Goal: Transaction & Acquisition: Purchase product/service

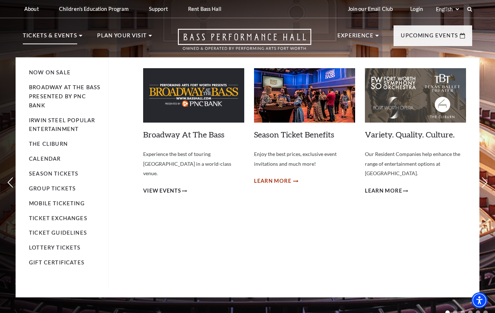
click at [283, 180] on span "Learn More" at bounding box center [272, 180] width 37 height 9
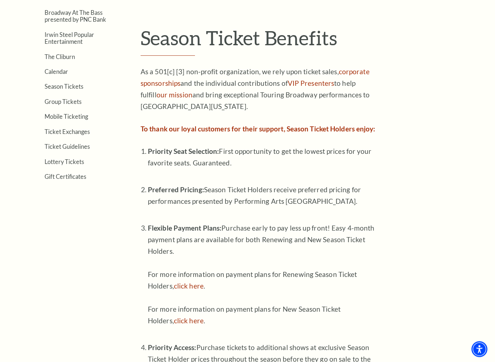
scroll to position [199, 0]
click at [333, 130] on strong "To thank our loyal customers for their support, Season Ticket Holders enjoy:" at bounding box center [258, 128] width 235 height 8
click at [323, 126] on strong "To thank our loyal customers for their support, Season Ticket Holders enjoy:" at bounding box center [258, 128] width 235 height 8
click at [324, 130] on p "To thank our loyal customers for their support, Season Ticket Holders enjoy:" at bounding box center [259, 129] width 236 height 12
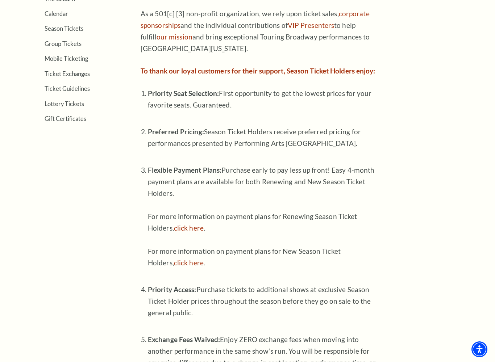
scroll to position [260, 0]
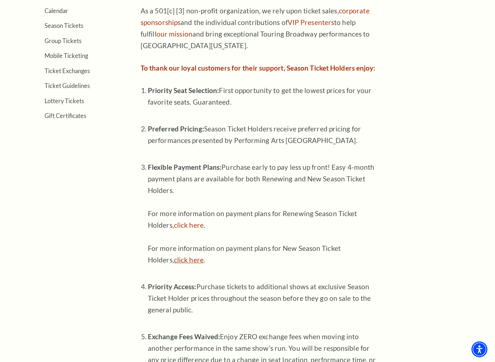
click at [187, 256] on link "click here" at bounding box center [189, 260] width 30 height 8
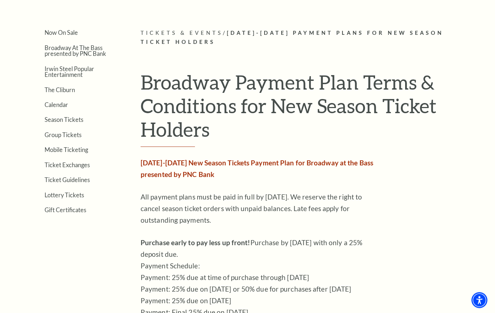
scroll to position [164, 0]
click at [92, 55] on link "Broadway At The Bass presented by PNC Bank" at bounding box center [76, 50] width 62 height 13
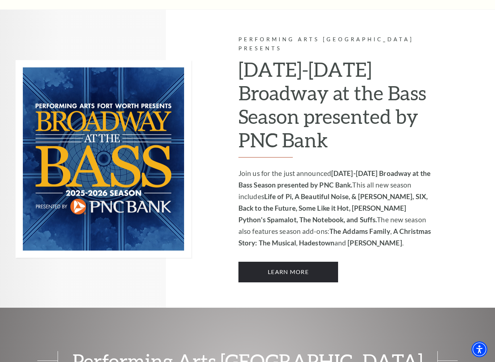
scroll to position [447, 0]
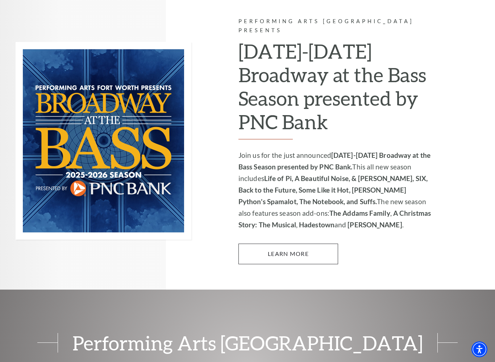
click at [311, 244] on link "Learn More" at bounding box center [288, 254] width 100 height 20
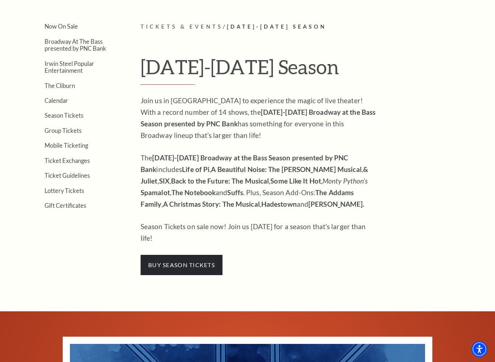
scroll to position [170, 0]
click at [203, 255] on span "buy season tickets" at bounding box center [182, 265] width 82 height 20
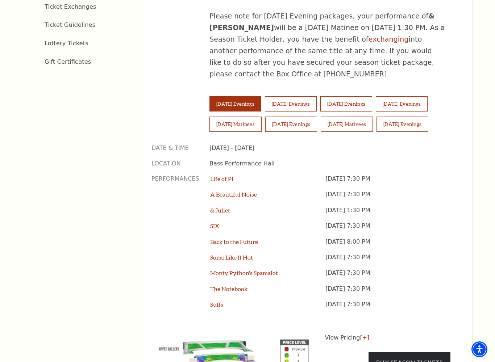
scroll to position [468, 0]
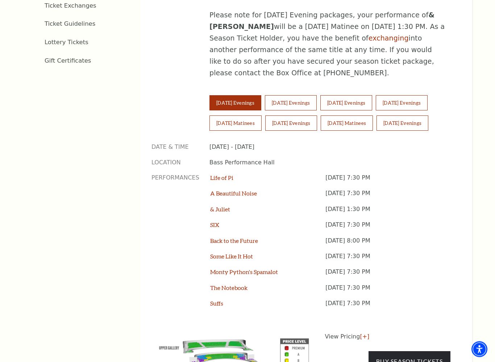
click at [372, 96] on button "Thursday Evenings" at bounding box center [346, 103] width 52 height 15
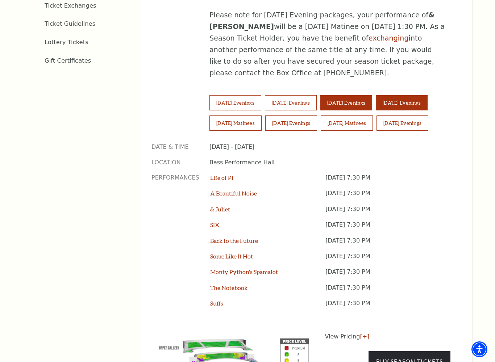
click at [424, 95] on button "Friday Evenings" at bounding box center [402, 102] width 52 height 15
click at [236, 116] on button "Saturday Matinees" at bounding box center [235, 123] width 52 height 15
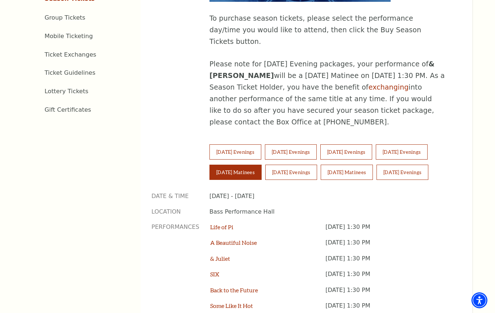
scroll to position [416, 0]
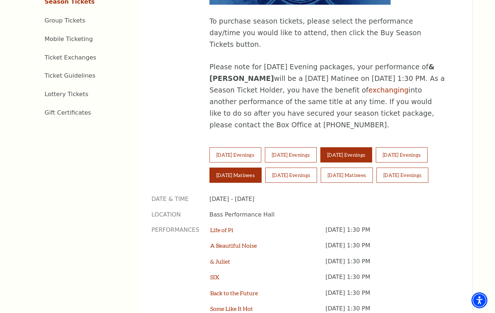
click at [372, 147] on button "Thursday Evenings" at bounding box center [346, 154] width 52 height 15
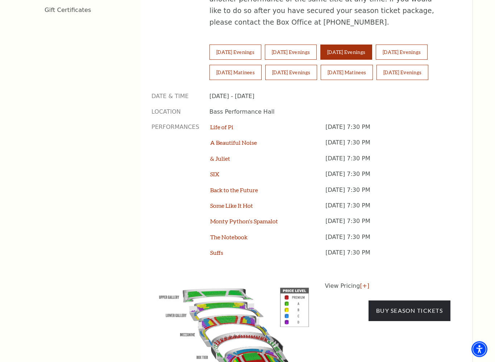
scroll to position [520, 0]
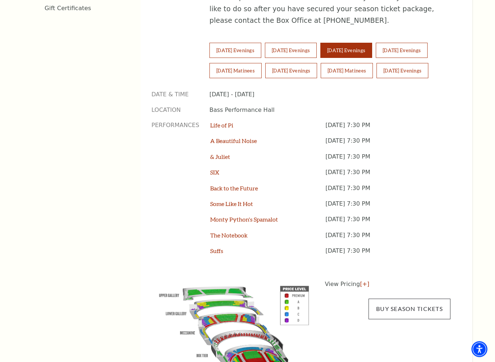
click at [417, 299] on link "Buy Season Tickets" at bounding box center [410, 309] width 82 height 20
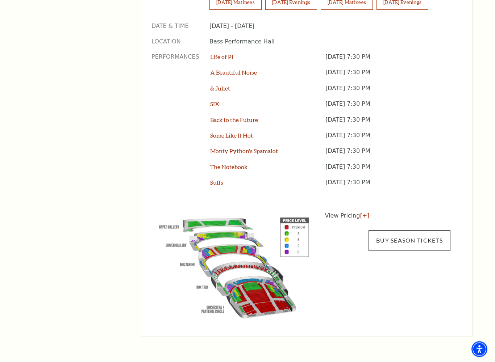
scroll to position [598, 0]
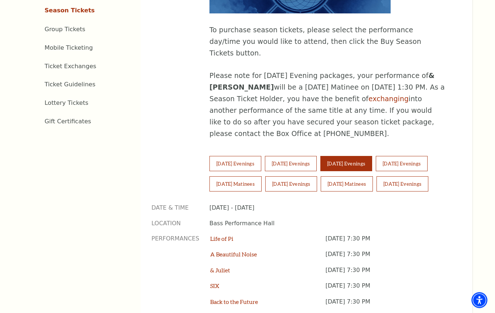
click at [315, 156] on button "Wednesday Evenings" at bounding box center [291, 163] width 52 height 15
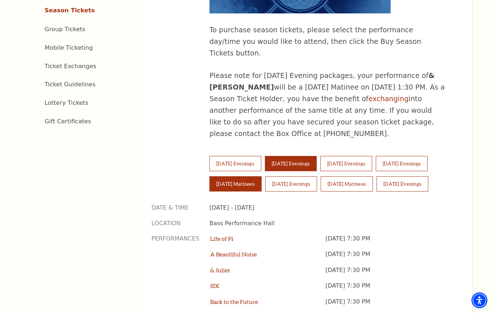
click at [251, 176] on button "Saturday Matinees" at bounding box center [235, 183] width 52 height 15
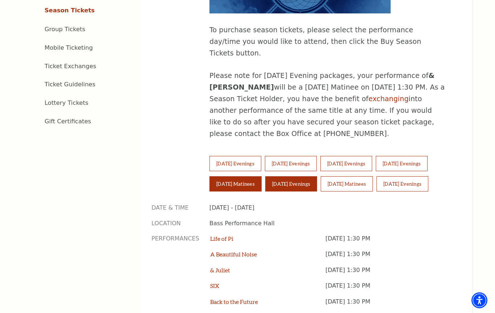
click at [299, 176] on button "Saturday Evenings" at bounding box center [291, 183] width 52 height 15
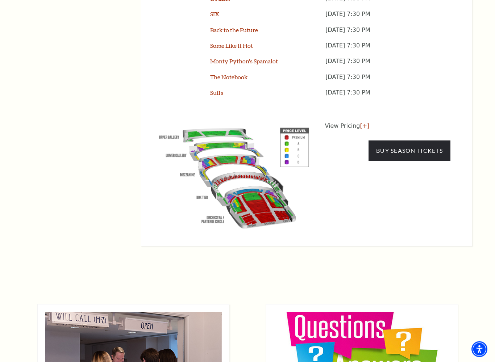
scroll to position [679, 0]
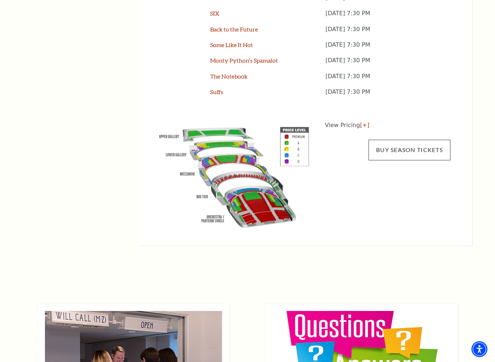
click at [425, 140] on link "Buy Season Tickets" at bounding box center [410, 150] width 82 height 20
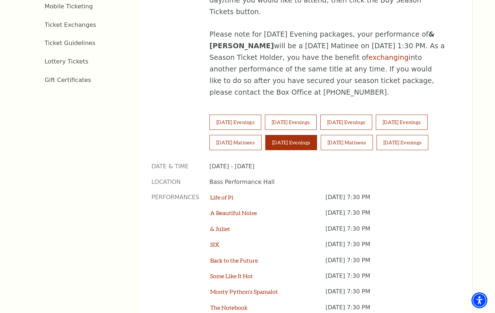
scroll to position [448, 0]
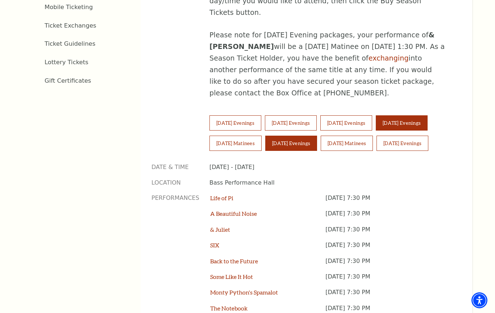
click at [426, 115] on button "Friday Evenings" at bounding box center [402, 122] width 52 height 15
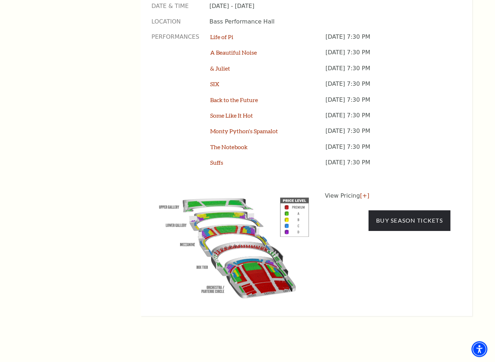
scroll to position [629, 0]
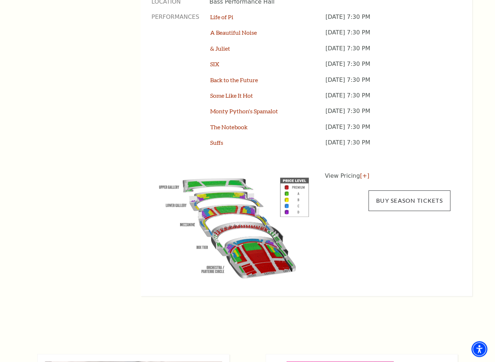
click at [423, 191] on link "Buy Season Tickets" at bounding box center [410, 201] width 82 height 20
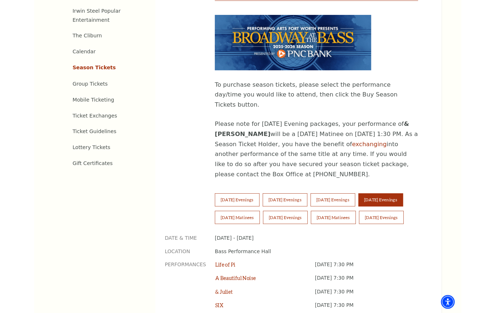
scroll to position [338, 0]
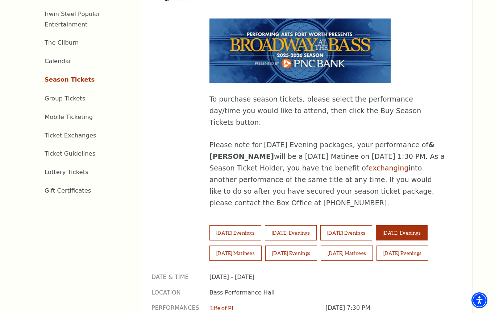
click at [239, 225] on button "Tuesday Evenings" at bounding box center [235, 232] width 52 height 15
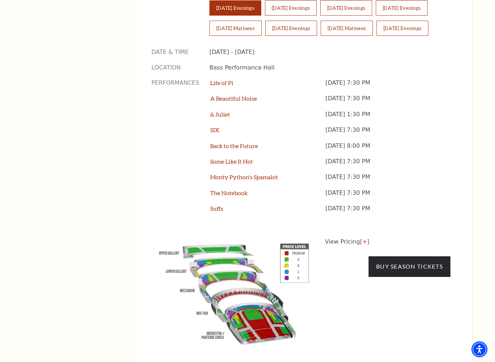
scroll to position [564, 0]
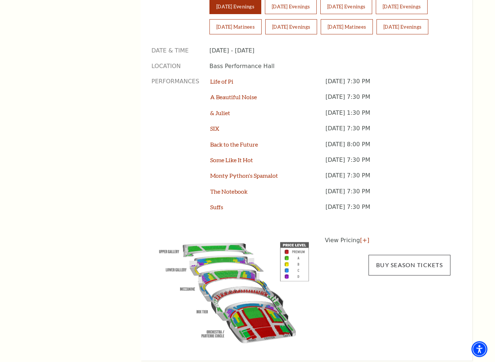
click at [419, 255] on link "Buy Season Tickets" at bounding box center [410, 265] width 82 height 20
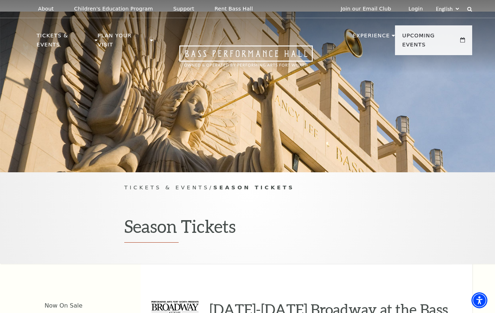
scroll to position [585, 0]
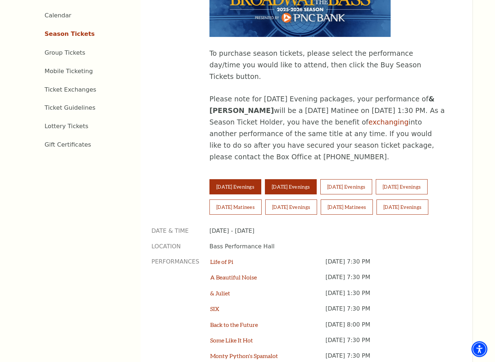
click at [313, 180] on button "Wednesday Evenings" at bounding box center [291, 187] width 52 height 15
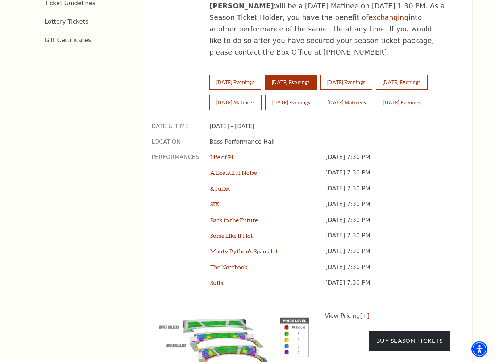
scroll to position [488, 0]
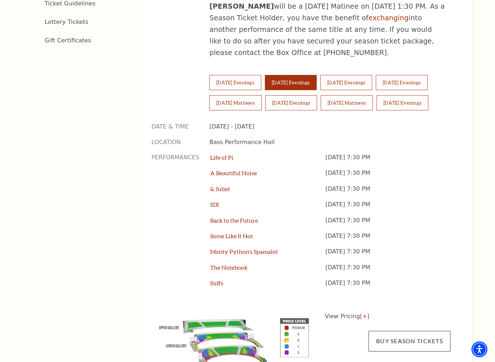
click at [416, 312] on link "Buy Season Tickets" at bounding box center [410, 341] width 82 height 20
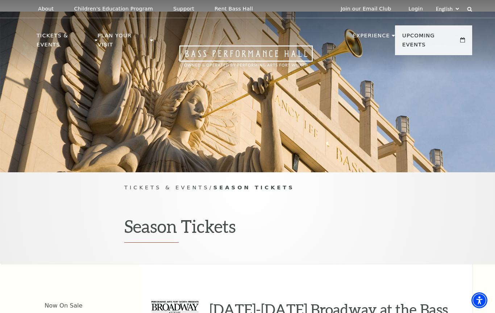
scroll to position [509, 0]
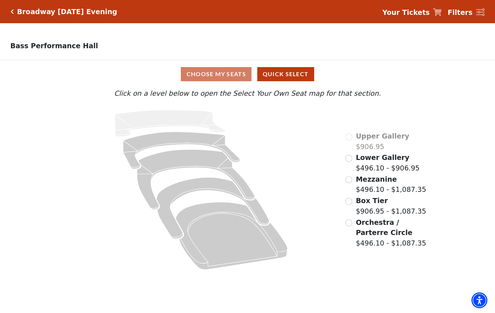
click at [349, 224] on input "Orchestra / Parterre Circle$496.10 - $1,087.35\a" at bounding box center [348, 222] width 7 height 7
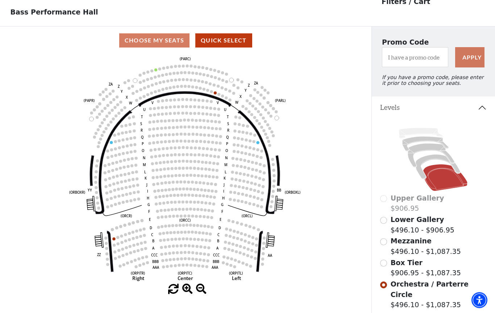
scroll to position [34, 0]
click at [383, 265] on input "Box Tier$906.95 - $1,087.35\a" at bounding box center [383, 262] width 7 height 7
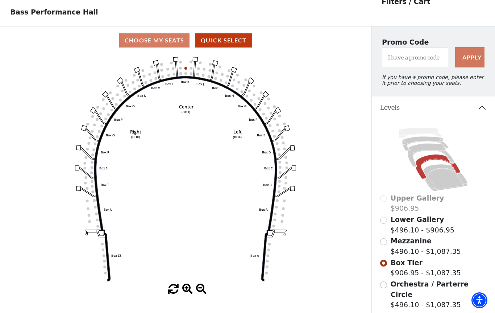
click at [383, 243] on input "Mezzanine$496.10 - $1,087.35\a" at bounding box center [383, 241] width 7 height 7
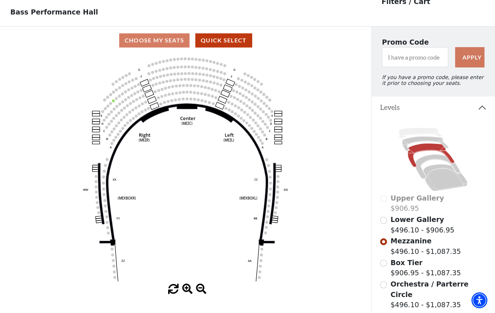
click at [382, 219] on input "Lower Gallery$496.10 - $906.95\a" at bounding box center [383, 220] width 7 height 7
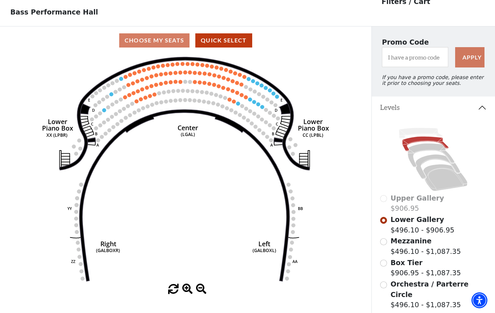
click at [382, 203] on div "Upper Gallery $906.95" at bounding box center [433, 203] width 106 height 21
click at [383, 201] on div "Upper Gallery $906.95" at bounding box center [433, 203] width 106 height 21
click at [175, 84] on circle at bounding box center [176, 82] width 4 height 4
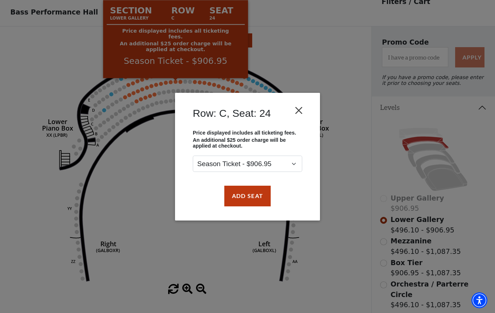
click at [301, 112] on button "Close" at bounding box center [299, 110] width 14 height 14
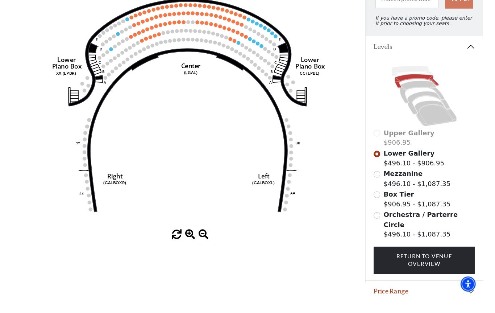
scroll to position [109, 0]
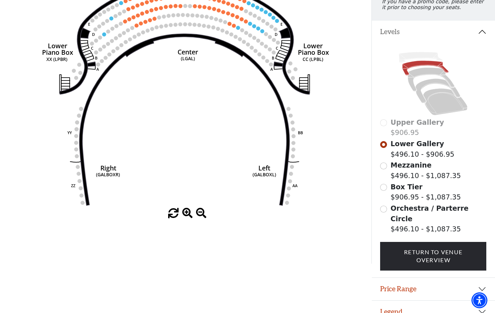
click at [479, 284] on button "Price Range" at bounding box center [434, 289] width 124 height 22
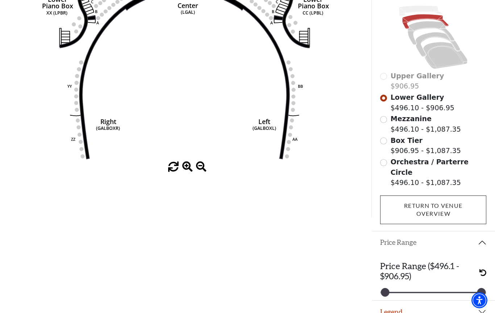
click at [448, 202] on link "Return To Venue Overview" at bounding box center [433, 209] width 106 height 29
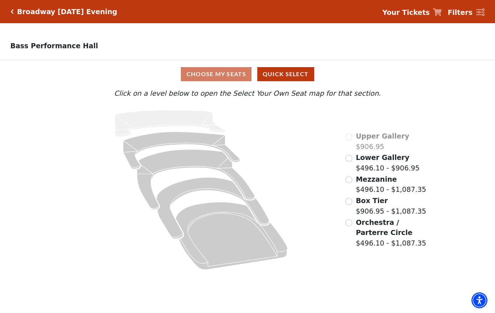
click at [351, 225] on input "Orchestra / Parterre Circle$496.10 - $1,087.35\a" at bounding box center [348, 222] width 7 height 7
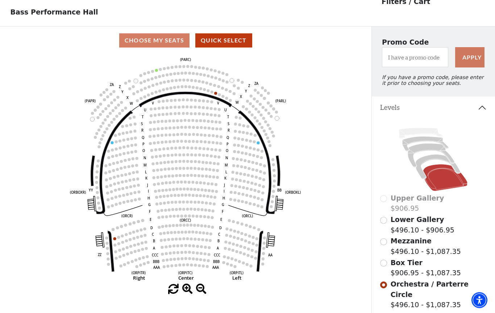
scroll to position [34, 0]
click at [385, 266] on input "Box Tier$906.95 - $1,087.35\a" at bounding box center [383, 262] width 7 height 7
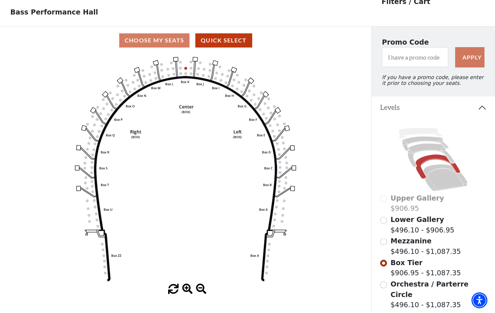
click at [386, 245] on input "Mezzanine$496.10 - $1,087.35\a" at bounding box center [383, 241] width 7 height 7
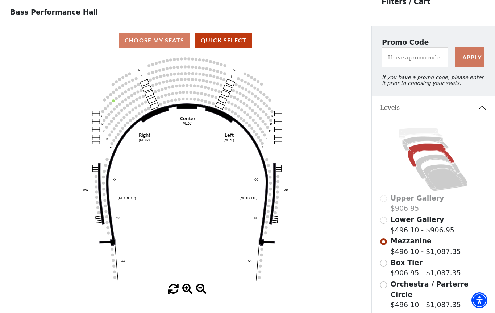
click at [384, 224] on input "Lower Gallery$496.10 - $906.95\a" at bounding box center [383, 220] width 7 height 7
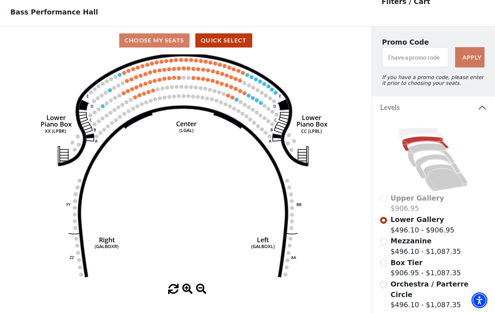
click at [100, 109] on circle at bounding box center [99, 109] width 4 height 4
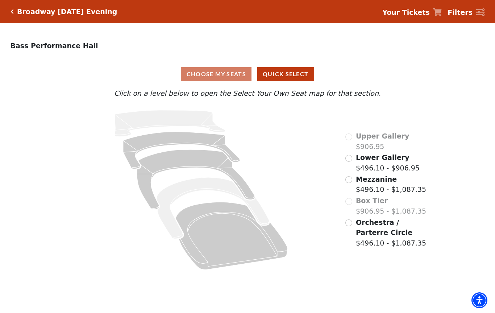
click at [349, 224] on input "Orchestra / Parterre Circle$496.10 - $1,087.35\a" at bounding box center [348, 222] width 7 height 7
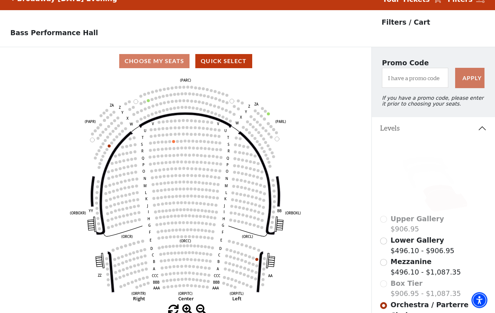
scroll to position [34, 0]
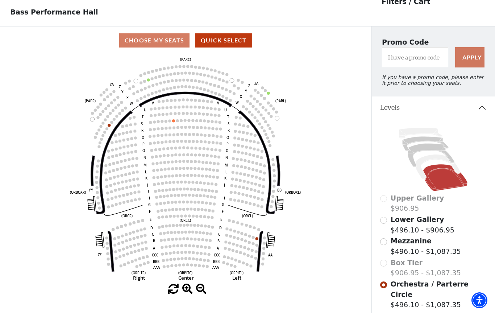
click at [383, 245] on input "Mezzanine$496.10 - $1,087.35\a" at bounding box center [383, 241] width 7 height 7
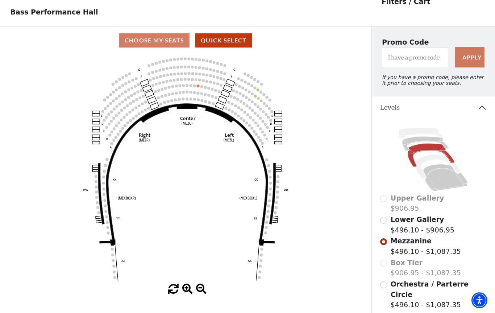
click at [383, 227] on div "Lower Gallery $496.10 - $906.95" at bounding box center [433, 224] width 106 height 21
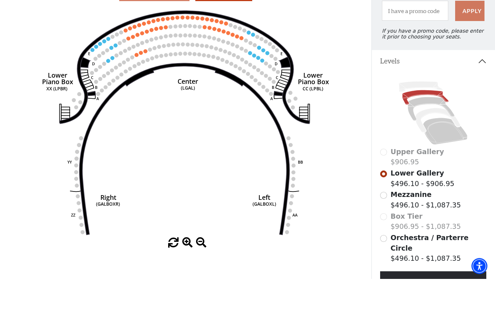
scroll to position [109, 0]
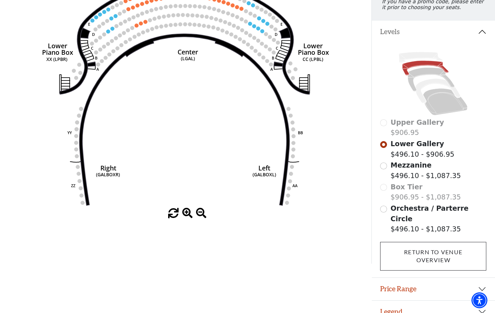
click at [439, 247] on link "Return To Venue Overview" at bounding box center [433, 256] width 106 height 29
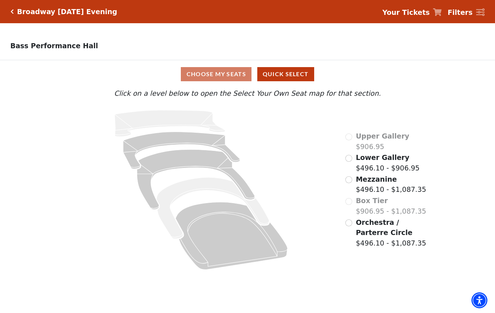
click at [346, 225] on div "Orchestra / Parterre Circle $496.10 - $1,087.35" at bounding box center [386, 232] width 83 height 31
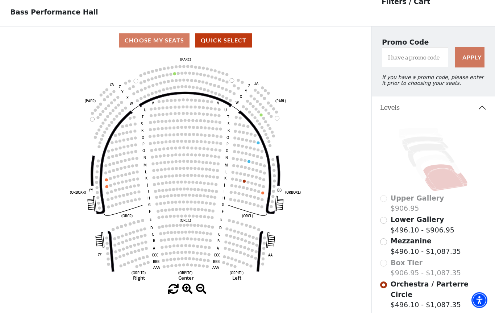
scroll to position [34, 0]
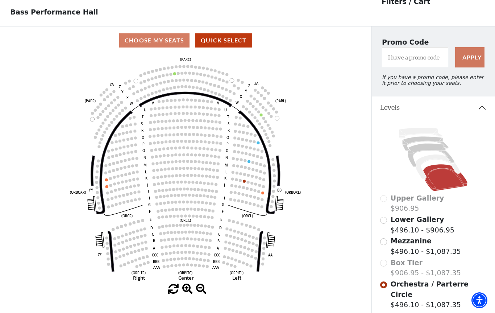
click at [105, 189] on icon "Left (ORPITL) Right (ORPITR) Center (ORPITC) ZZ AA YY BB ZA ZA (ORCL) (ORCR) (O…" at bounding box center [185, 168] width 334 height 229
click at [108, 187] on circle at bounding box center [106, 186] width 3 height 3
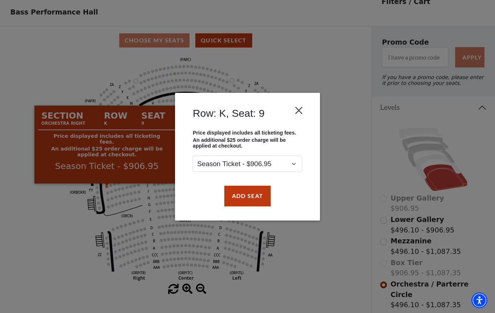
click at [302, 107] on button "Close" at bounding box center [299, 110] width 14 height 14
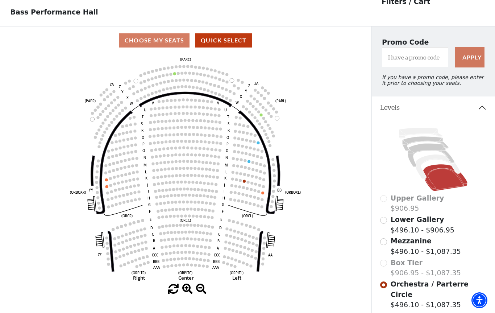
click at [381, 243] on input "Mezzanine$496.10 - $1,087.35\a" at bounding box center [383, 241] width 7 height 7
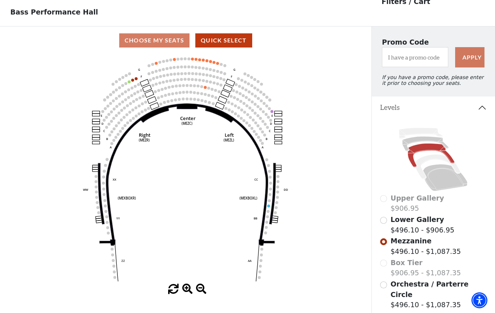
click at [133, 82] on circle at bounding box center [132, 80] width 3 height 3
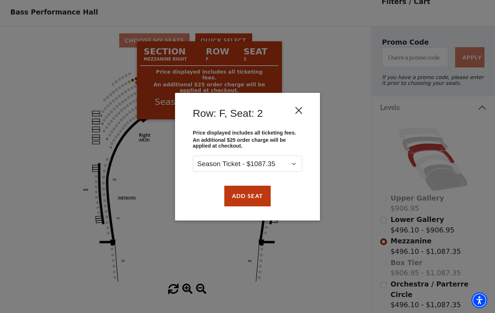
click at [299, 110] on button "Close" at bounding box center [299, 110] width 14 height 14
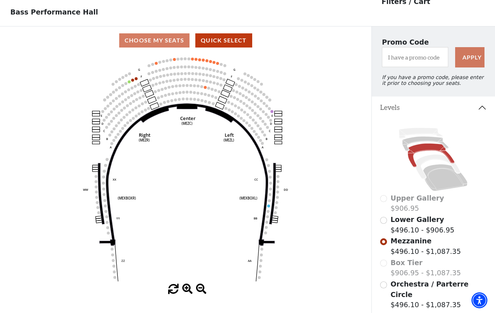
click at [385, 221] on input "Lower Gallery$496.10 - $906.95\a" at bounding box center [383, 220] width 7 height 7
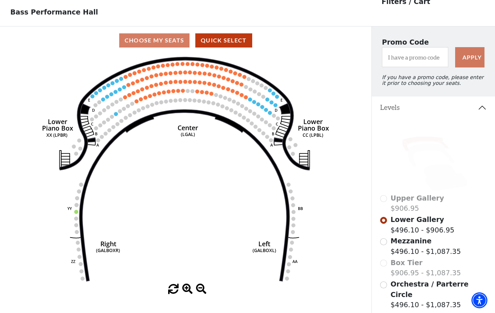
click at [178, 93] on circle at bounding box center [178, 91] width 4 height 4
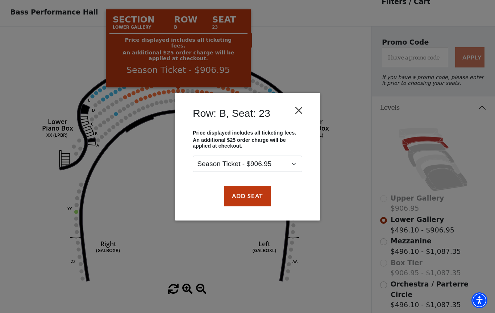
click at [296, 110] on button "Close" at bounding box center [299, 110] width 14 height 14
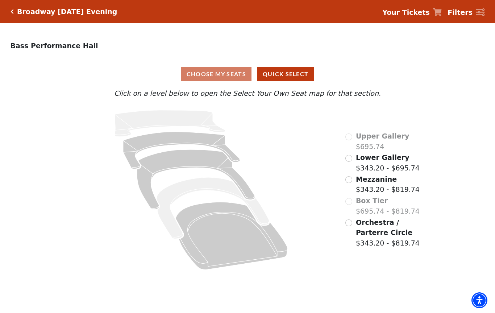
click at [349, 223] on input "Orchestra / Parterre Circle$343.20 - $819.74\a" at bounding box center [348, 222] width 7 height 7
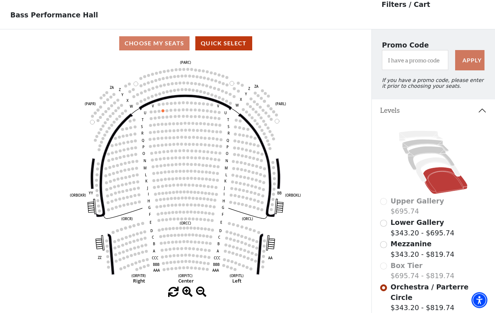
scroll to position [34, 0]
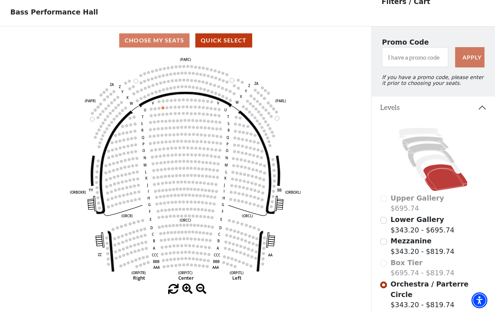
click at [383, 245] on input "Mezzanine$343.20 - $819.74\a" at bounding box center [383, 241] width 7 height 7
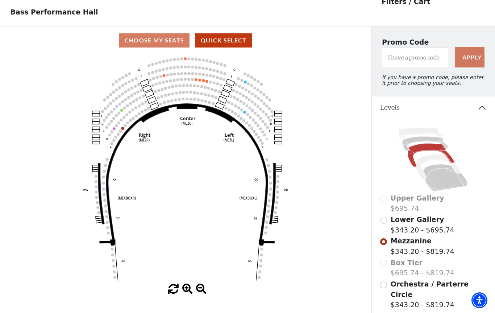
click at [383, 224] on input "Lower Gallery$343.20 - $695.74\a" at bounding box center [383, 220] width 7 height 7
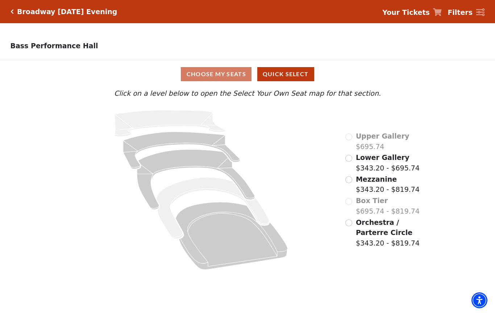
click at [346, 224] on input "Orchestra / Parterre Circle$343.20 - $819.74\a" at bounding box center [348, 222] width 7 height 7
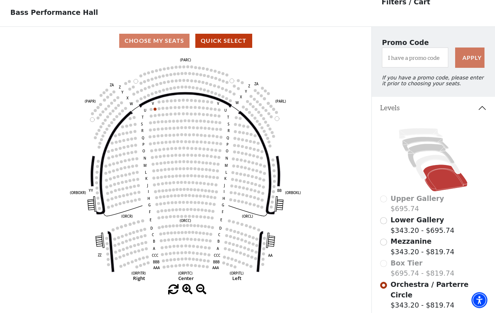
scroll to position [34, 0]
click at [381, 244] on input "Mezzanine$343.20 - $819.74\a" at bounding box center [383, 241] width 7 height 7
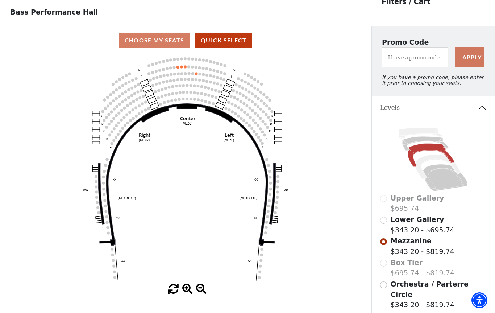
click at [381, 213] on div "Upper Gallery $695.74" at bounding box center [433, 203] width 106 height 21
click at [383, 221] on input "Lower Gallery$343.20 - $695.74\a" at bounding box center [383, 220] width 7 height 7
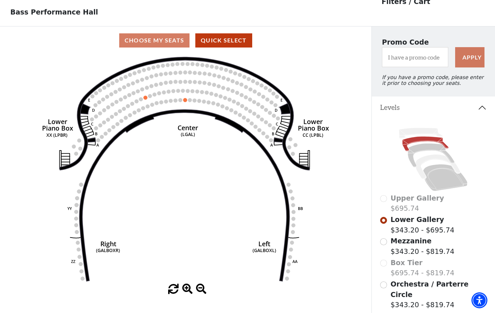
scroll to position [0, 0]
